Goal: Communication & Community: Ask a question

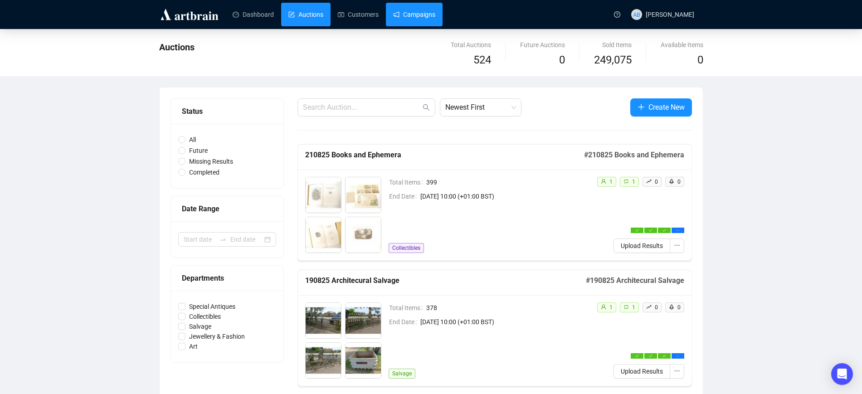
click at [427, 15] on link "Campaigns" at bounding box center [414, 15] width 42 height 24
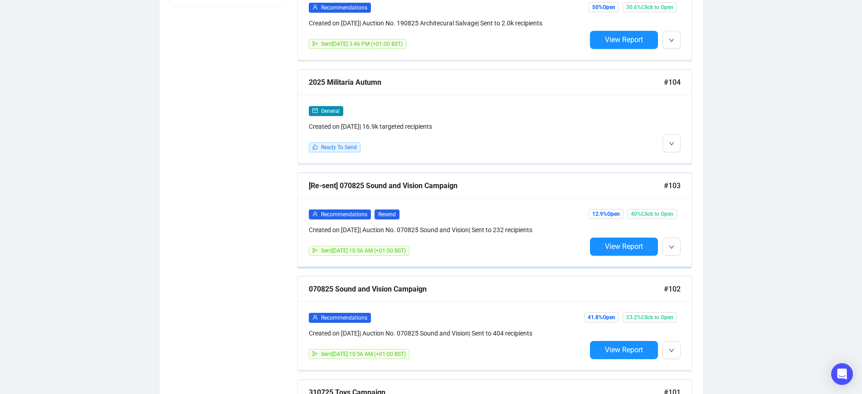
scroll to position [510, 0]
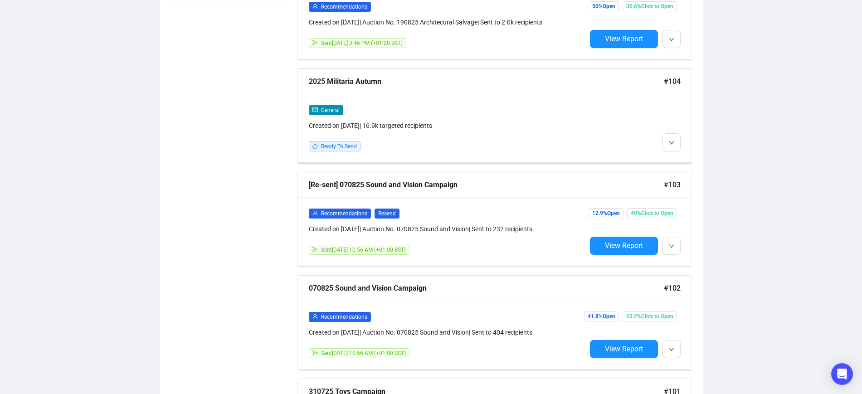
click at [369, 83] on div "2025 Militaria Autumn" at bounding box center [486, 81] width 355 height 11
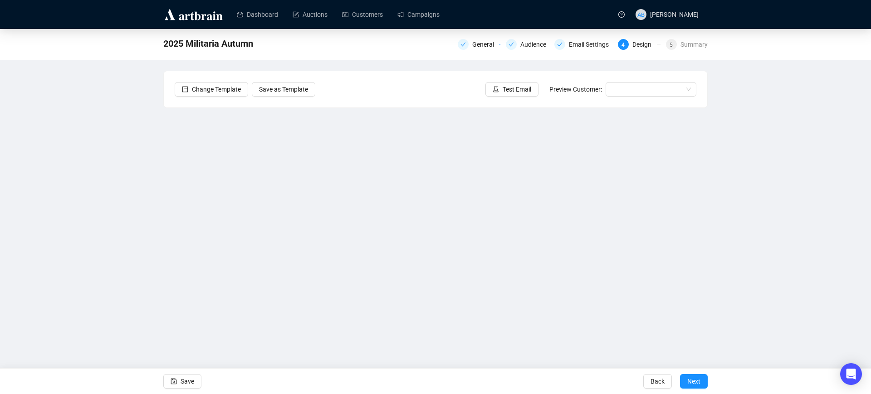
click at [139, 238] on div "2025 Militaria Autumn General Audience Email Settings 4 Design 5 Summary Change…" at bounding box center [435, 190] width 871 height 323
click at [175, 381] on icon "save" at bounding box center [174, 381] width 6 height 6
click at [848, 373] on icon "Open Intercom Messenger" at bounding box center [850, 374] width 10 height 12
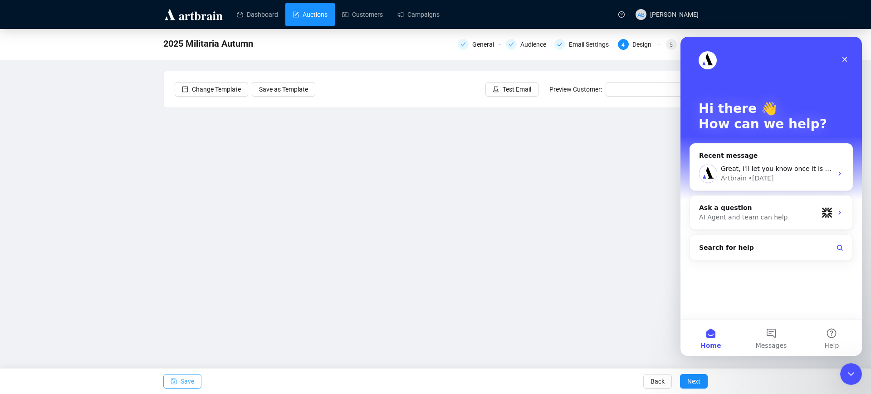
click at [300, 16] on link "Auctions" at bounding box center [309, 15] width 35 height 24
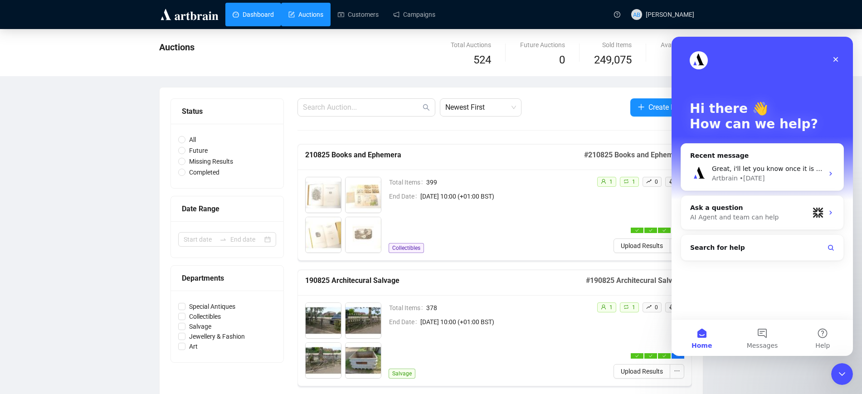
click at [267, 12] on link "Dashboard" at bounding box center [253, 15] width 41 height 24
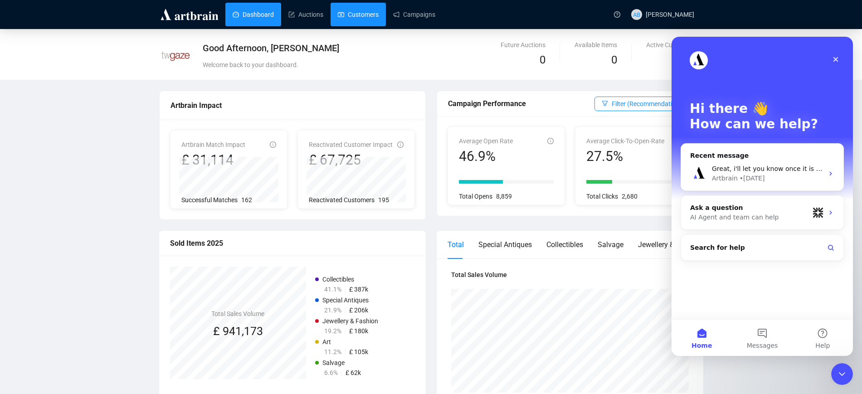
click at [315, 25] on link "Auctions" at bounding box center [305, 15] width 35 height 24
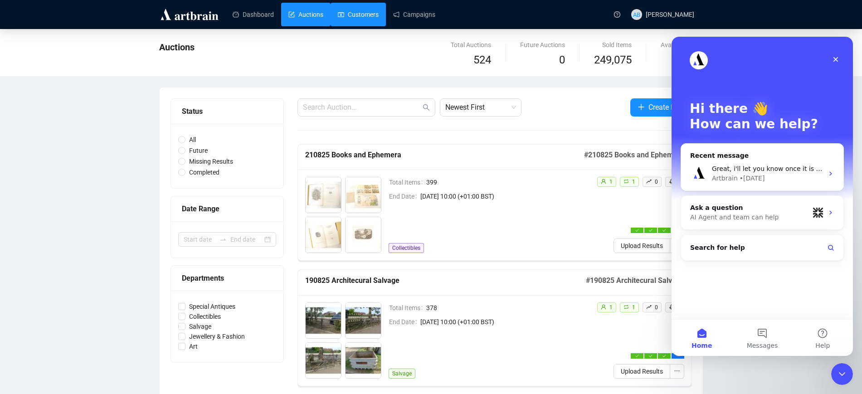
click at [359, 21] on link "Customers" at bounding box center [358, 15] width 41 height 24
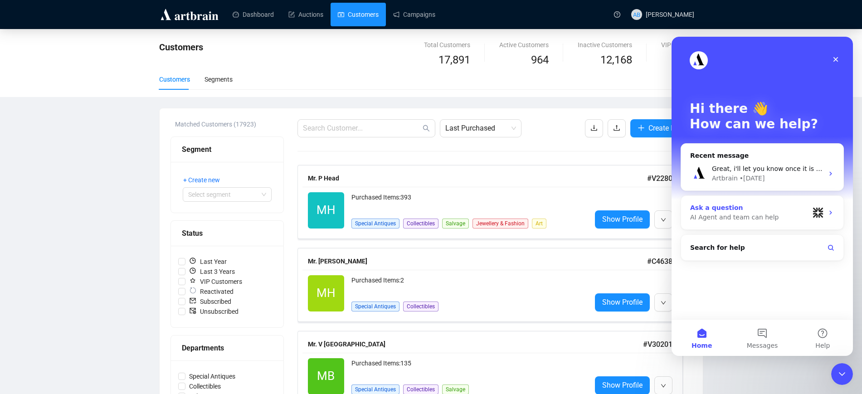
click at [736, 212] on div "Ask a question" at bounding box center [749, 208] width 119 height 10
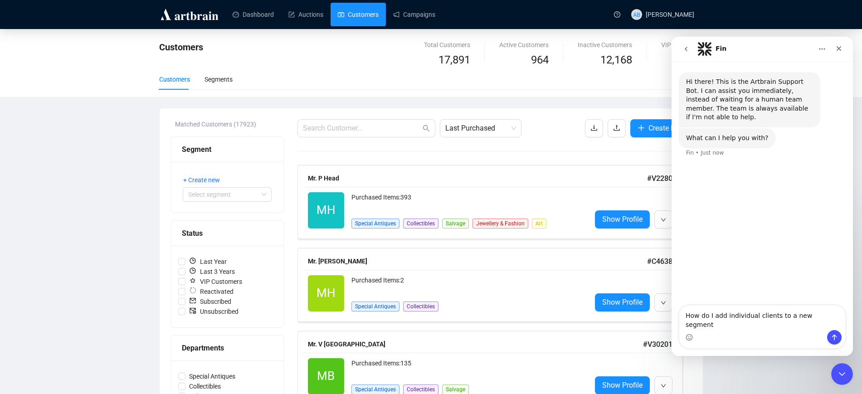
type textarea "How do I add individual clients to a new segment?"
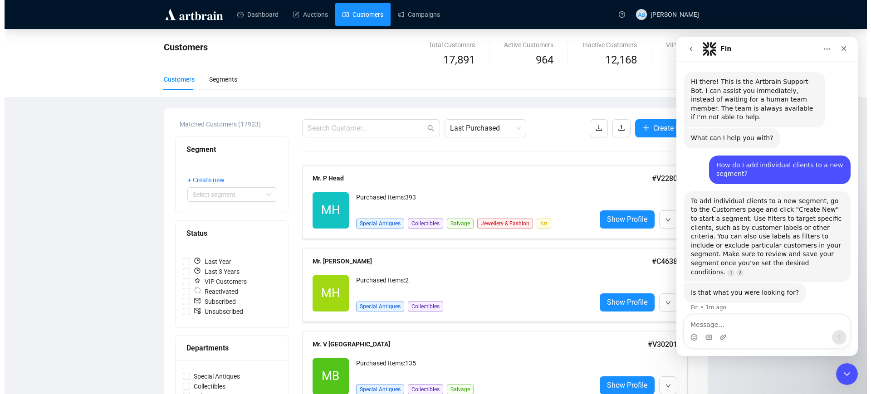
scroll to position [19, 0]
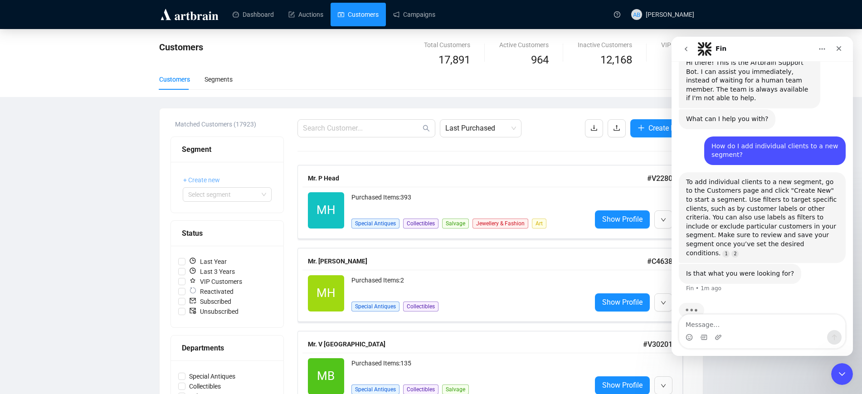
click at [207, 178] on span "+ Create new" at bounding box center [201, 180] width 37 height 10
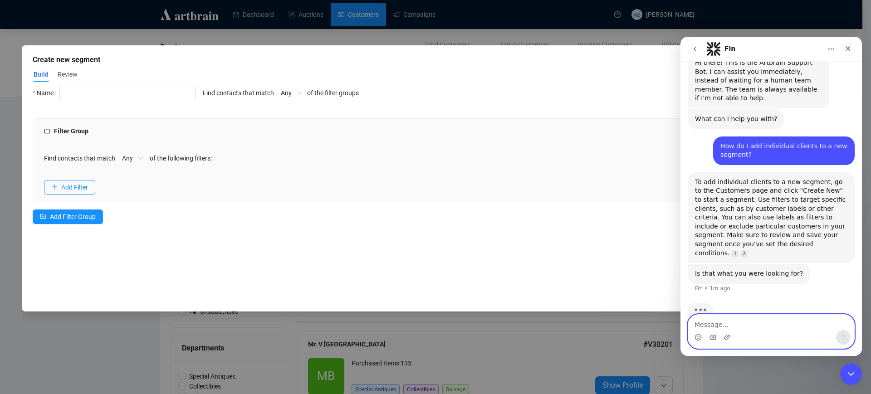
click at [710, 325] on textarea "Message…" at bounding box center [771, 322] width 166 height 15
type textarea "Can I use an email address as criteria?"
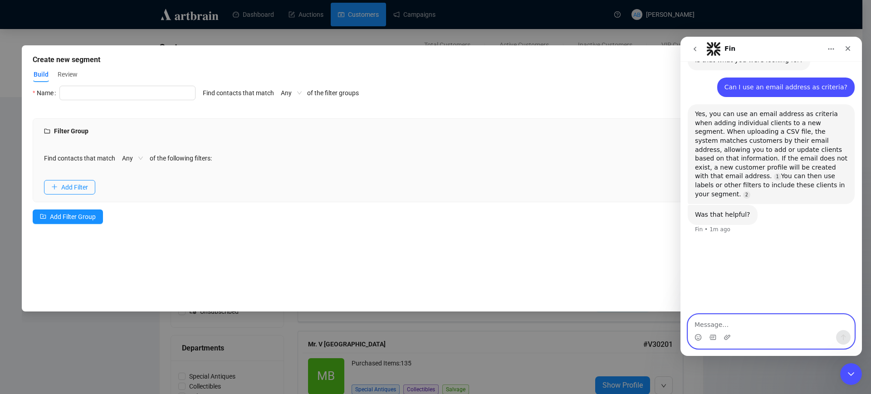
scroll to position [234, 0]
click at [742, 325] on textarea "Message…" at bounding box center [771, 322] width 166 height 15
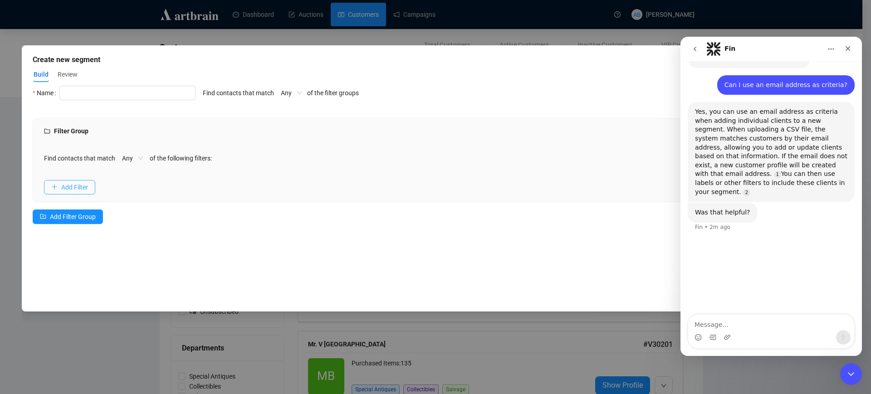
click at [72, 182] on span "Add Filter" at bounding box center [74, 187] width 27 height 10
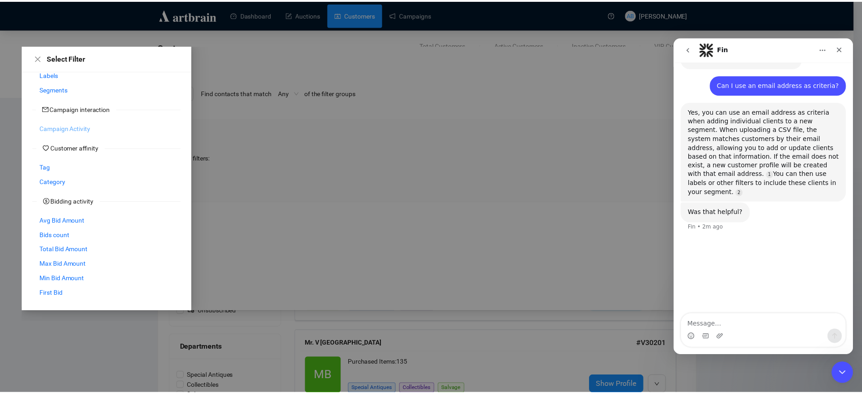
scroll to position [84, 0]
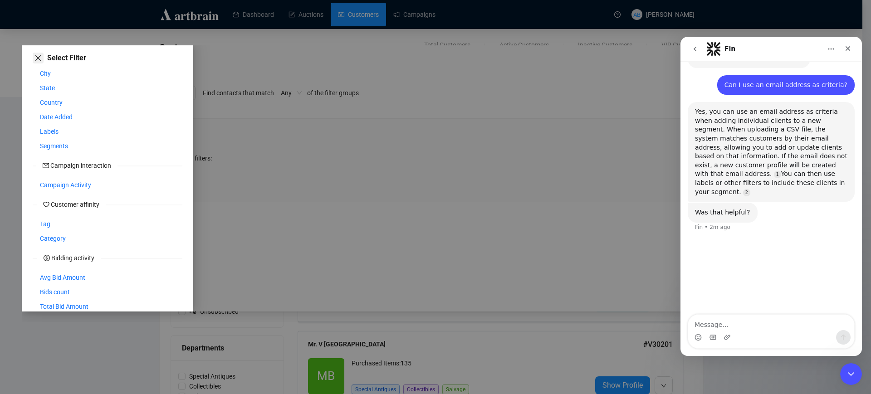
click at [38, 57] on icon "close" at bounding box center [37, 57] width 7 height 7
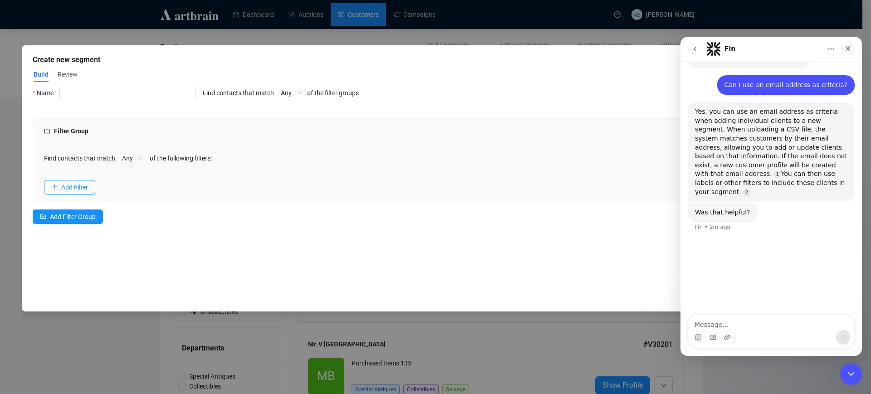
click at [345, 16] on div "Create new segment Build Review Select Filter Customer details First Name Last …" at bounding box center [435, 197] width 871 height 394
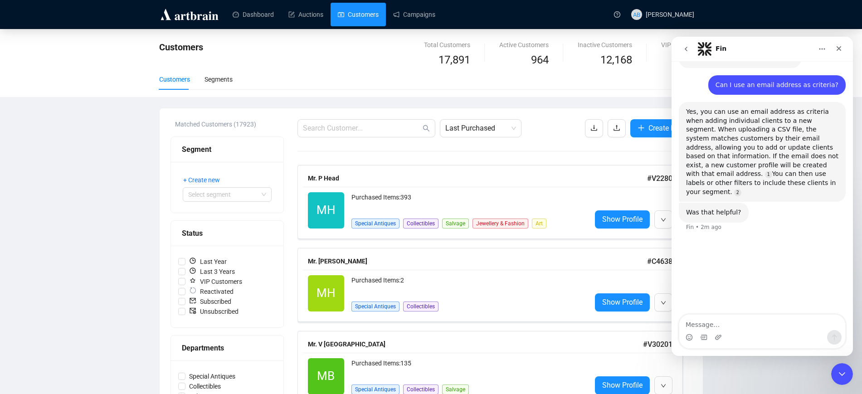
click at [356, 16] on link "Customers" at bounding box center [358, 15] width 41 height 24
click at [373, 129] on input "text" at bounding box center [362, 128] width 118 height 11
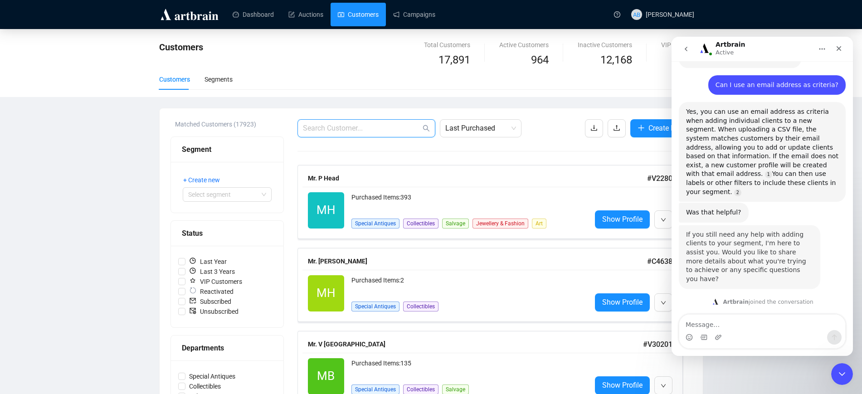
scroll to position [275, 0]
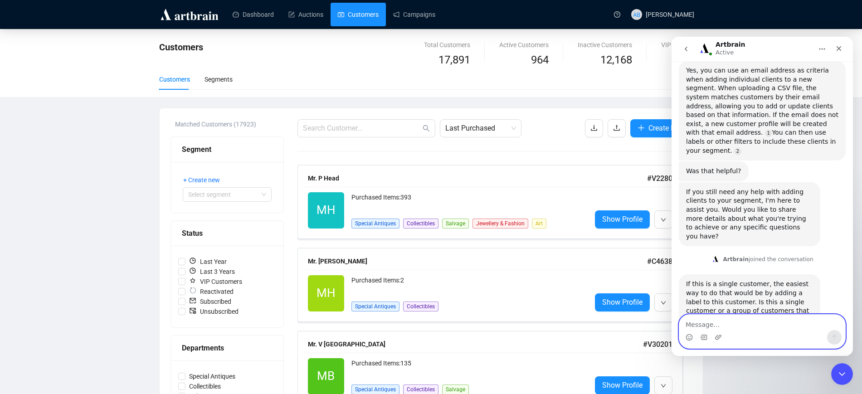
click at [722, 322] on textarea "Message…" at bounding box center [762, 322] width 166 height 15
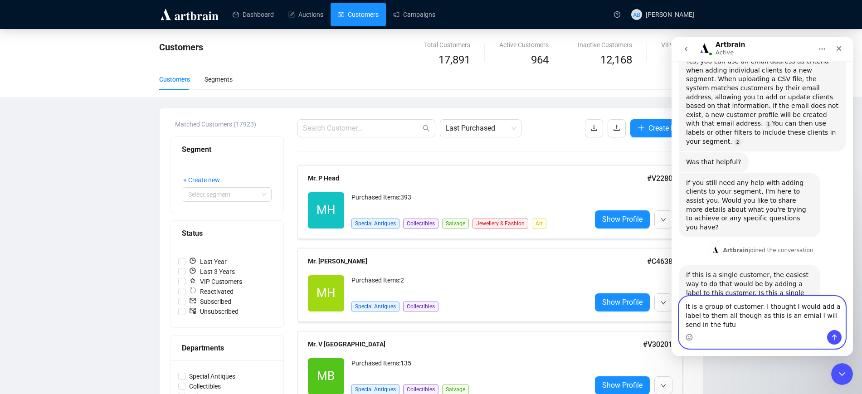
scroll to position [293, 0]
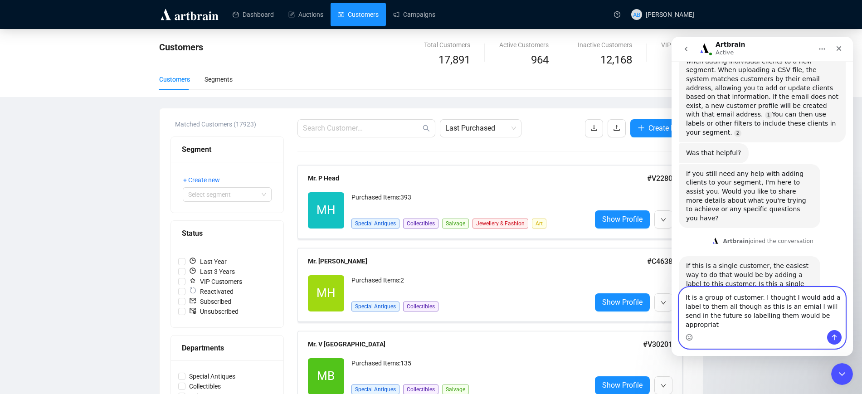
type textarea "It is a group of customer. I thought I would add a label to them all though as …"
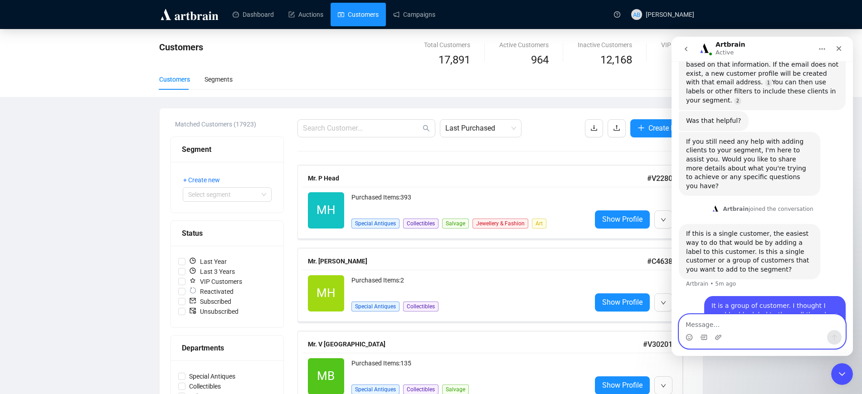
scroll to position [328, 0]
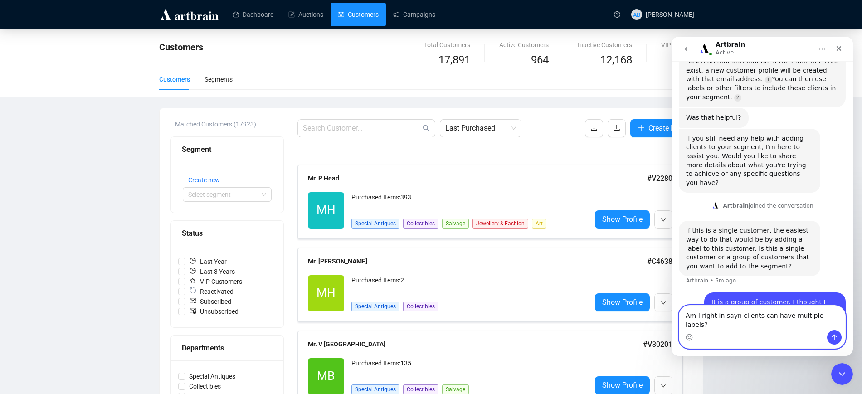
click at [735, 325] on textarea "Am I right in sayn clients can have multiple labels?" at bounding box center [762, 318] width 166 height 24
type textarea "Am I right in say clients can have multiple labels?"
